Goal: Navigation & Orientation: Find specific page/section

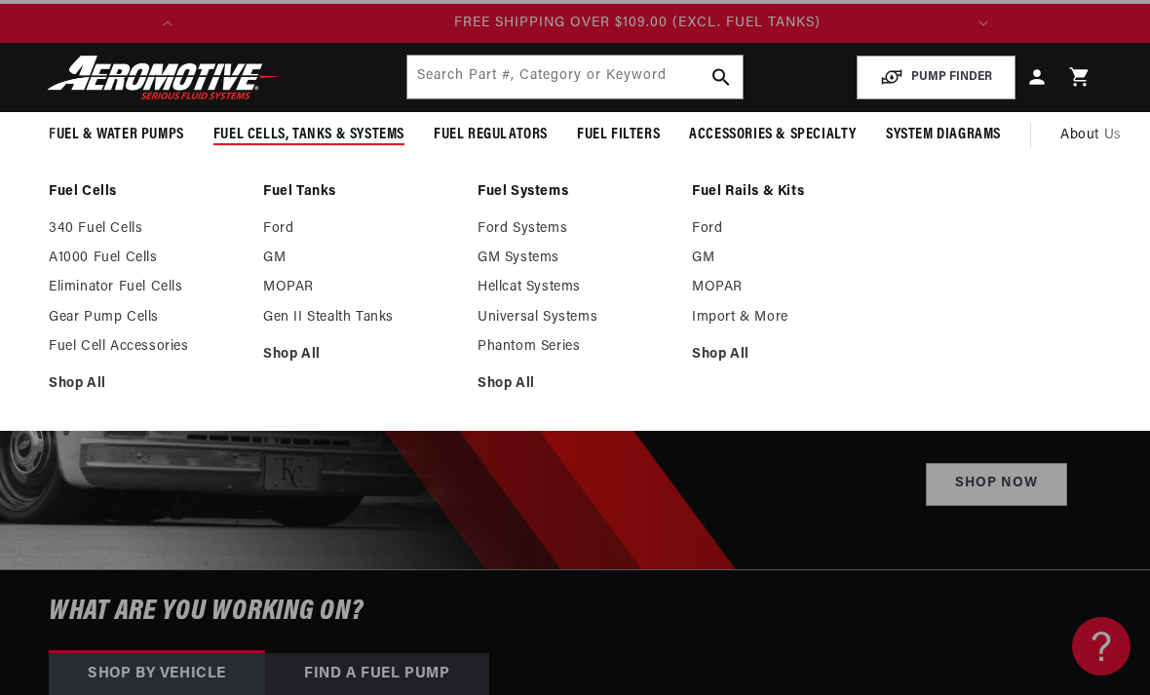
scroll to position [0, 771]
click at [319, 357] on link "Shop All" at bounding box center [360, 355] width 195 height 18
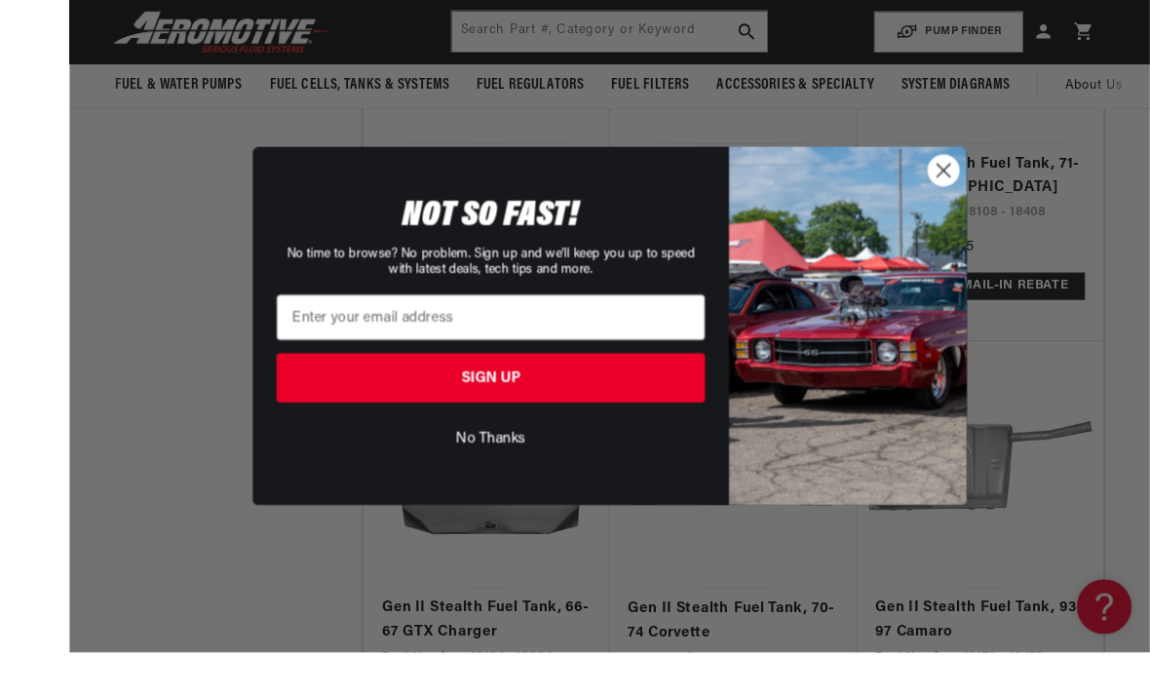
scroll to position [3136, 0]
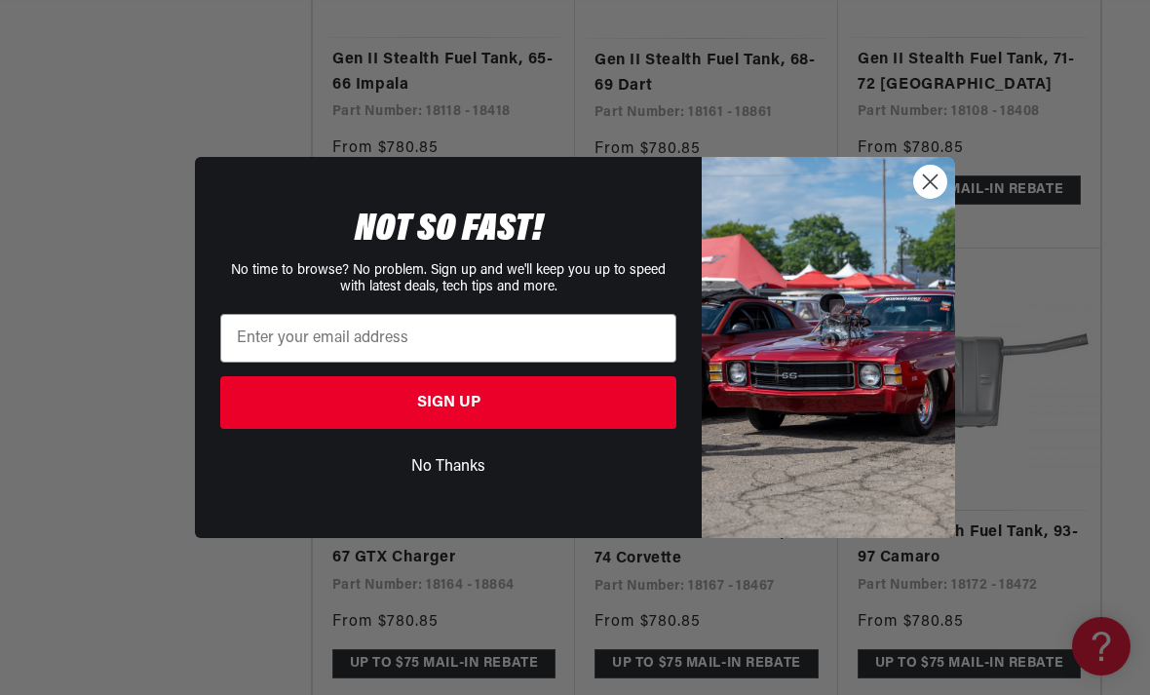
click at [932, 198] on circle "Close dialog" at bounding box center [930, 182] width 32 height 32
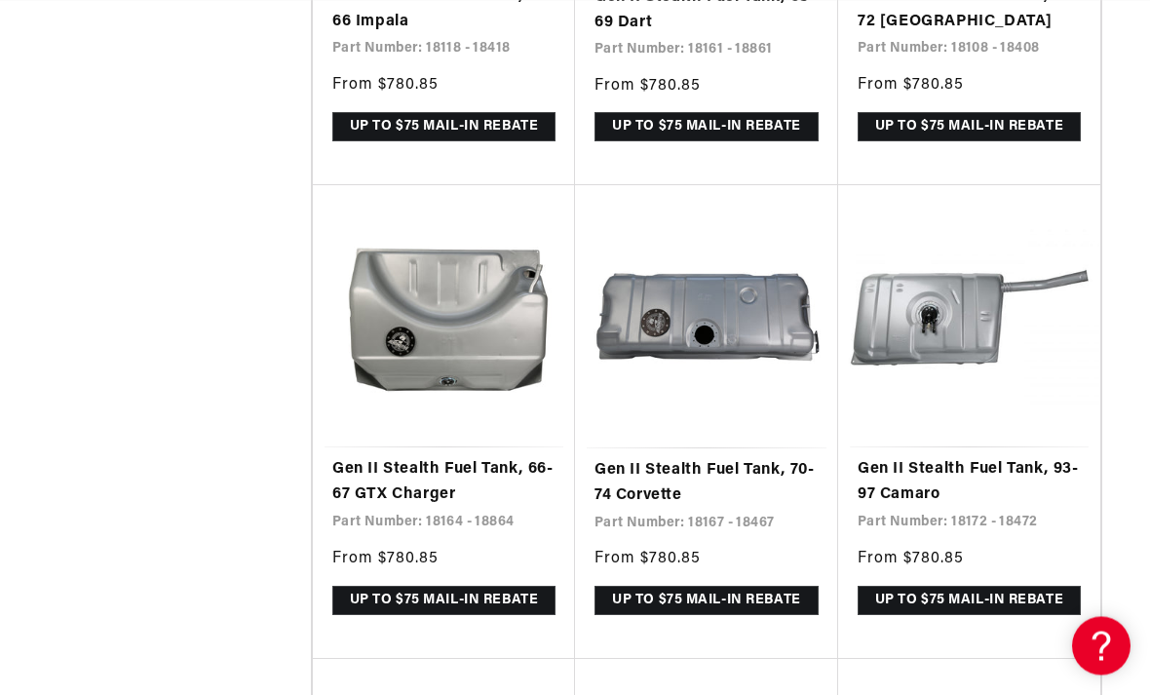
scroll to position [0, 0]
